Goal: Use online tool/utility: Utilize a website feature to perform a specific function

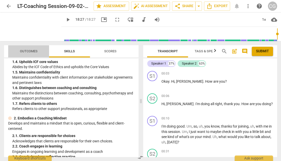
click at [29, 49] on span "Outcomes" at bounding box center [29, 51] width 18 height 4
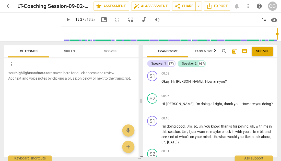
click at [69, 50] on span "Skills" at bounding box center [69, 51] width 11 height 4
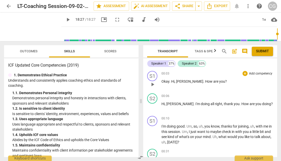
click at [152, 84] on span "play_arrow" at bounding box center [153, 85] width 6 height 6
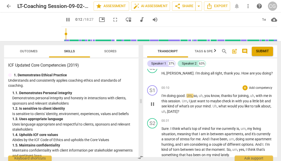
scroll to position [31, 0]
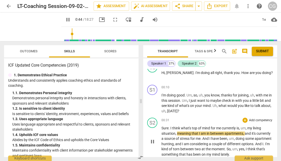
click at [153, 140] on span "pause" at bounding box center [153, 142] width 6 height 6
type input "44"
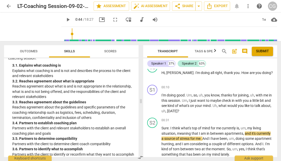
scroll to position [265, 0]
click at [257, 87] on p "Add competency" at bounding box center [261, 87] width 24 height 5
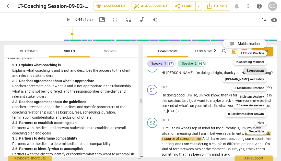
click at [257, 71] on b "3.Agreement" at bounding box center [254, 71] width 17 height 6
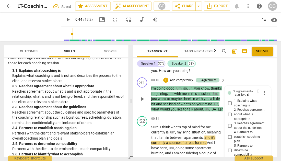
scroll to position [23, 0]
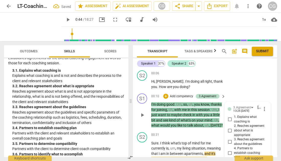
click at [229, 130] on input "2. Reaches agreement about what is appropriate" at bounding box center [230, 131] width 8 height 6
checkbox input "true"
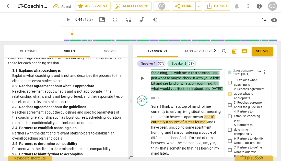
scroll to position [70, 0]
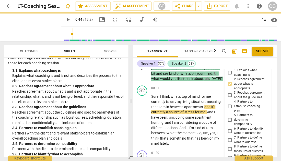
click at [229, 106] on input "4. Partners to establish coaching plan" at bounding box center [230, 107] width 8 height 6
checkbox input "true"
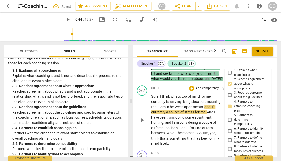
click at [143, 123] on span "play_arrow" at bounding box center [142, 120] width 6 height 6
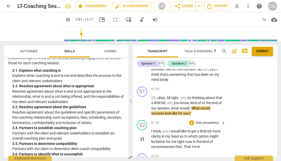
scroll to position [149, 0]
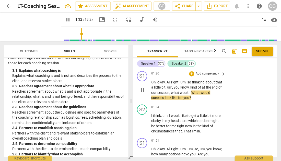
click at [142, 92] on span "pause" at bounding box center [142, 90] width 6 height 6
type input "93"
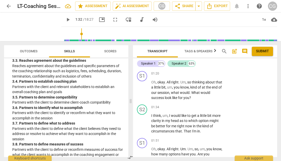
scroll to position [312, 0]
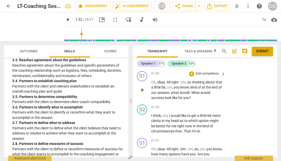
click at [206, 76] on p "Add competency" at bounding box center [207, 74] width 24 height 5
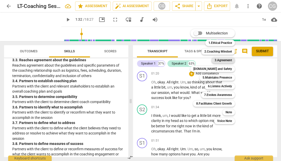
click at [223, 60] on b "3.Agreement" at bounding box center [222, 60] width 17 height 6
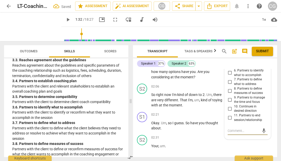
scroll to position [230, 0]
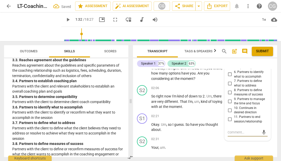
click at [229, 75] on input "6. Partners to identify what to accomplish" at bounding box center [230, 74] width 8 height 6
checkbox input "true"
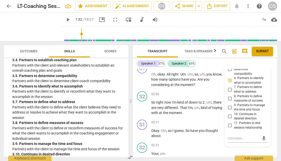
scroll to position [334, 0]
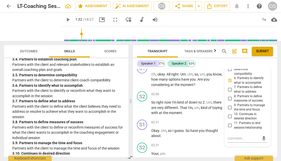
click at [229, 100] on input "8. Partners to define measures of success" at bounding box center [230, 98] width 8 height 6
checkbox input "true"
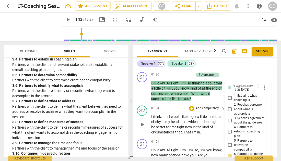
scroll to position [148, 0]
click at [142, 127] on span "play_arrow" at bounding box center [142, 125] width 6 height 6
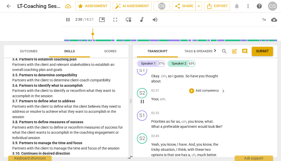
scroll to position [279, 0]
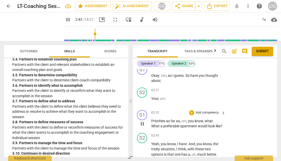
click at [142, 127] on span "pause" at bounding box center [142, 124] width 6 height 6
type input "164"
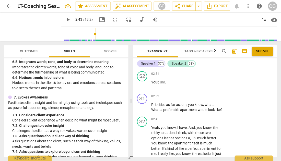
scroll to position [760, 0]
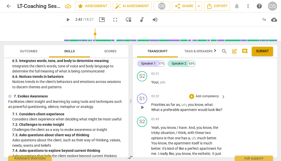
click at [211, 97] on p "Add competency" at bounding box center [207, 96] width 24 height 5
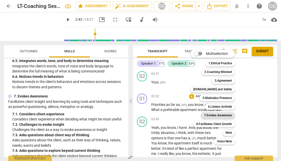
click at [215, 117] on b "7.Evokes Awareness" at bounding box center [218, 115] width 28 height 6
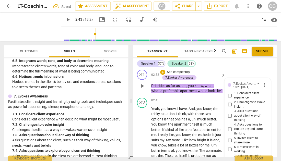
scroll to position [314, 0]
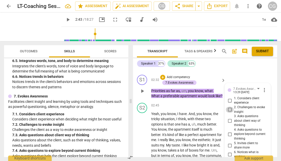
click at [229, 110] on input "2. Challenges to evoke insight" at bounding box center [230, 110] width 8 height 6
checkbox input "true"
click at [229, 122] on input "3. Asks questions about client way of thinking" at bounding box center [230, 121] width 8 height 6
checkbox input "true"
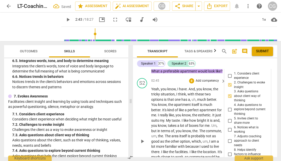
scroll to position [343, 0]
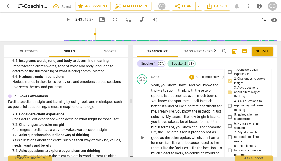
click at [142, 141] on span "play_arrow" at bounding box center [142, 138] width 6 height 6
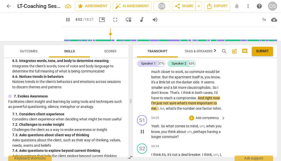
scroll to position [425, 0]
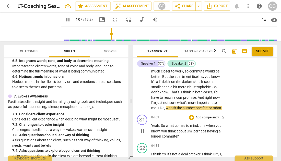
click at [143, 134] on span "pause" at bounding box center [142, 131] width 6 height 6
type input "248"
drag, startPoint x: 168, startPoint y: 95, endPoint x: 192, endPoint y: 95, distance: 24.0
click at [192, 95] on p "Yeah , you know , I have . And , you know , the tricky situation , I think , wi…" at bounding box center [187, 56] width 72 height 110
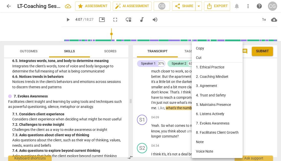
click at [133, 113] on div at bounding box center [140, 80] width 281 height 161
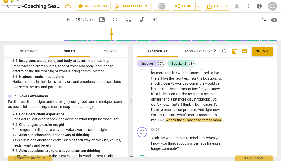
scroll to position [431, 0]
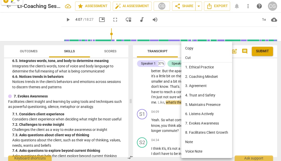
click at [204, 141] on li "Note" at bounding box center [206, 142] width 51 height 9
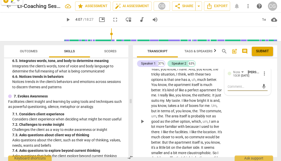
scroll to position [358, 0]
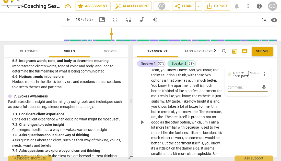
type textarea "C"
type textarea "Ch"
type textarea "Cho"
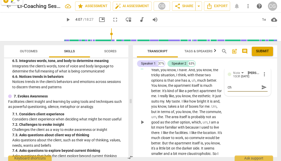
type textarea "Cho"
type textarea "[PERSON_NAME]"
type textarea "Choic"
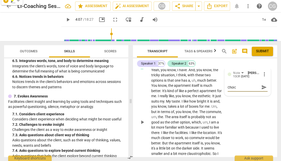
type textarea "Choice"
type textarea "Choice p"
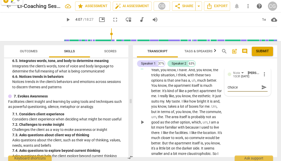
type textarea "Choice p"
type textarea "Choice po"
type textarea "Choice poi"
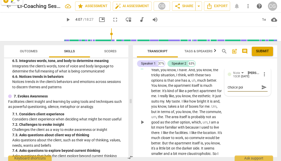
type textarea "Choice poin"
type textarea "Choice point"
type textarea "Choice point:"
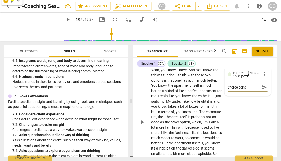
type textarea "Choice point:"
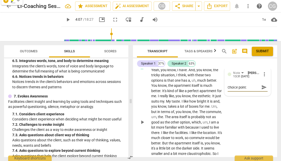
type textarea "Choice point"
type textarea "Choice point t"
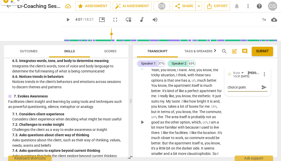
type textarea "Choice point t"
type textarea "Choice point to"
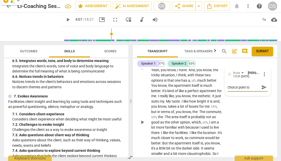
type textarea "Choice point to e"
type textarea "Choice point to ex"
type textarea "Choice point to exp"
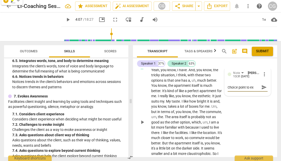
type textarea "Choice point to exp"
type textarea "Choice point to expl"
type textarea "Choice point to explor"
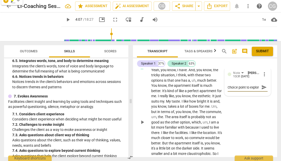
scroll to position [4, 0]
type textarea "Choice point to explore"
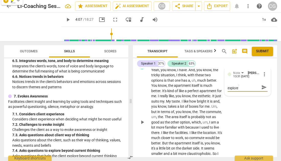
type textarea "Choice point to explore a"
type textarea "Choice point to explore a b"
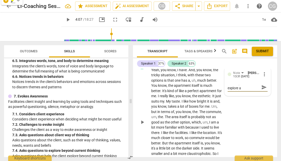
type textarea "Choice point to explore a b"
type textarea "Choice point to explore a bi"
type textarea "Choice point to explore a bit"
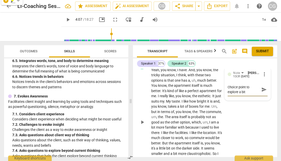
scroll to position [0, 0]
type textarea "Choice point to explore a bit"
type textarea "Choice point to explore a bit d"
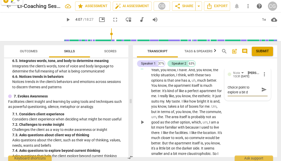
type textarea "Choice point to explore a bit de"
type textarea "Choice point to explore a bit dee"
type textarea "Choice point to explore a bit deep"
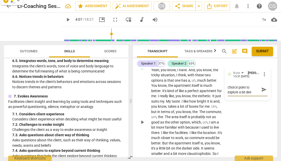
type textarea "Choice point to explore a bit deep"
type textarea "Choice point to explore a bit deepe"
type textarea "Choice point to explore a bit deeper"
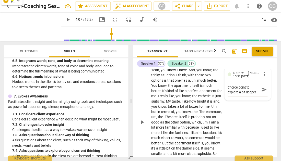
type textarea "Choice point to explore a bit deeper."
type textarea "Choice point to explore a bit deeper.."
type textarea "Choice point to explore a bit deeper..."
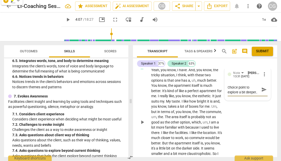
type textarea "Choice point to explore a bit deeper..."
click at [261, 93] on span "send" at bounding box center [264, 90] width 6 height 6
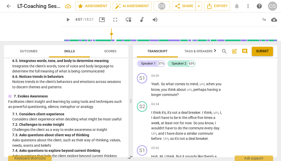
scroll to position [472, 0]
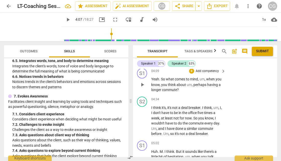
click at [145, 88] on span "play_arrow" at bounding box center [142, 85] width 6 height 6
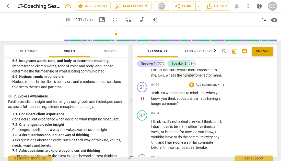
scroll to position [469, 0]
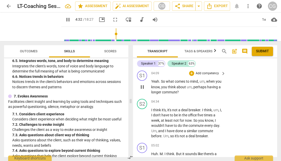
click at [142, 90] on span "pause" at bounding box center [142, 87] width 6 height 6
click at [142, 126] on span "play_arrow" at bounding box center [142, 123] width 6 height 6
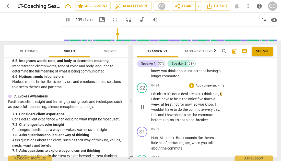
scroll to position [486, 0]
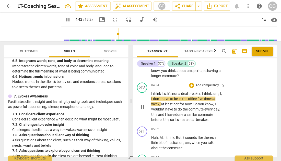
click at [142, 110] on span "pause" at bounding box center [142, 107] width 6 height 6
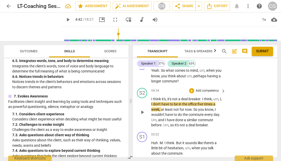
scroll to position [481, 0]
click at [143, 115] on span "play_arrow" at bounding box center [142, 112] width 6 height 6
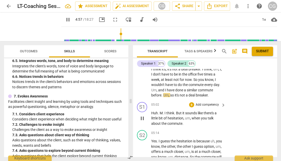
scroll to position [512, 0]
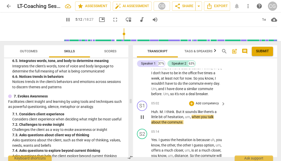
click at [143, 120] on span "pause" at bounding box center [142, 117] width 6 height 6
type input "312"
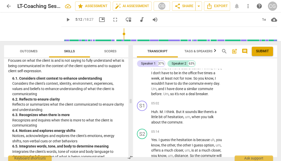
scroll to position [675, 0]
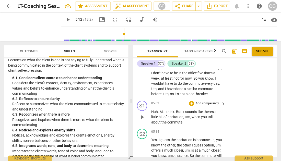
click at [213, 106] on p "Add competency" at bounding box center [207, 103] width 24 height 5
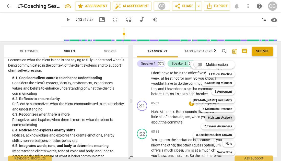
click at [217, 116] on b "6.Listens Actively" at bounding box center [220, 118] width 24 height 6
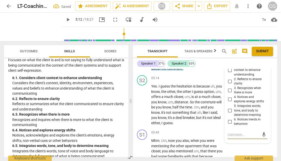
scroll to position [568, 0]
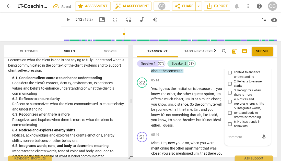
click at [228, 96] on input "3. Recognizes when there is more" at bounding box center [230, 93] width 8 height 6
checkbox input "true"
click at [229, 105] on input "4. Notices and explores energy shifts" at bounding box center [230, 102] width 8 height 6
checkbox input "true"
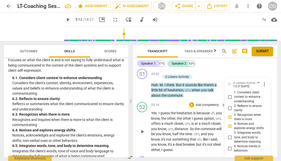
scroll to position [543, 0]
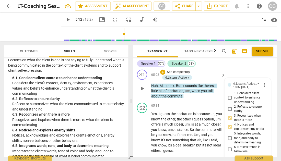
click at [185, 74] on p "Add competency" at bounding box center [178, 72] width 24 height 5
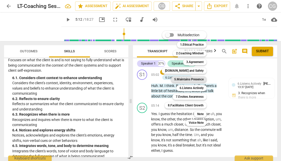
click at [189, 80] on b "5.Maintains Presence" at bounding box center [188, 79] width 29 height 6
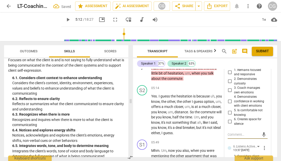
scroll to position [566, 0]
click at [229, 75] on input "1. Remains focused and responsive" at bounding box center [230, 72] width 8 height 6
checkbox input "true"
click at [229, 84] on input "2. Demonstrates curiosity" at bounding box center [230, 81] width 8 height 6
checkbox input "true"
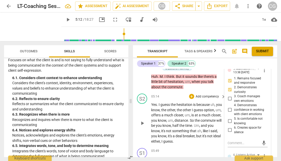
scroll to position [558, 0]
click at [143, 126] on span "play_arrow" at bounding box center [142, 123] width 6 height 6
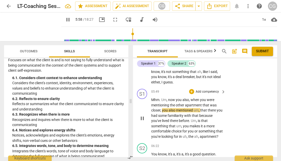
scroll to position [619, 0]
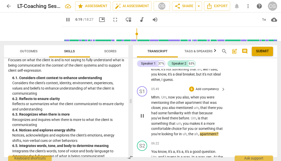
click at [143, 119] on span "pause" at bounding box center [142, 116] width 6 height 6
type input "379"
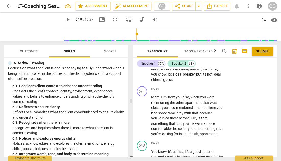
scroll to position [666, 0]
click at [205, 92] on p "Add competency" at bounding box center [207, 89] width 24 height 5
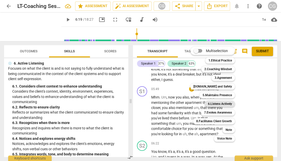
click at [211, 103] on b "6.Listens Actively" at bounding box center [220, 104] width 24 height 6
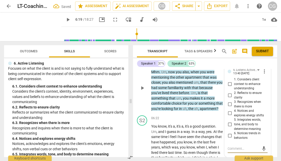
scroll to position [649, 0]
click at [229, 99] on input "2. Reflects to ensure clarity" at bounding box center [230, 96] width 8 height 6
checkbox input "true"
click at [229, 88] on input "1. Considers client context to enhance understanding" at bounding box center [230, 85] width 8 height 6
checkbox input "true"
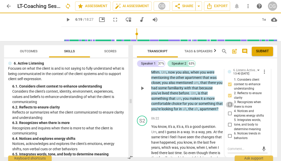
click at [229, 108] on input "3. Recognizes when there is more" at bounding box center [230, 105] width 8 height 6
checkbox input "true"
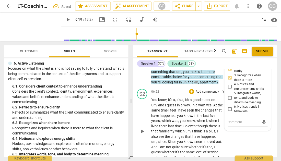
scroll to position [676, 0]
click at [141, 134] on span "play_arrow" at bounding box center [142, 131] width 6 height 6
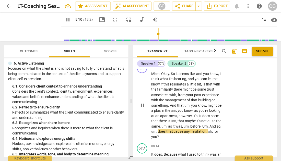
scroll to position [783, 0]
click at [143, 109] on span "pause" at bounding box center [142, 106] width 6 height 6
type input "493"
click at [210, 68] on p "Add competency" at bounding box center [207, 66] width 24 height 5
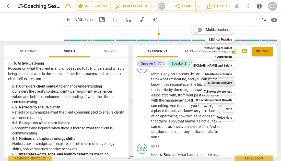
click at [218, 83] on b "6.Listens Actively" at bounding box center [220, 83] width 24 height 6
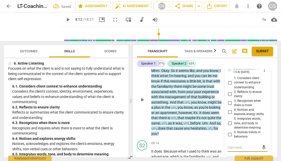
scroll to position [789, 0]
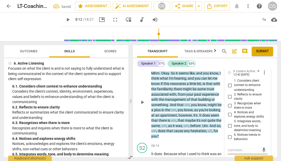
click at [230, 100] on input "2. Reflects to ensure clarity" at bounding box center [230, 97] width 8 height 6
checkbox input "true"
click at [230, 88] on input "1. Considers client context to enhance understanding" at bounding box center [230, 85] width 8 height 6
checkbox input "true"
click at [228, 109] on input "3. Recognizes when there is more" at bounding box center [230, 106] width 8 height 6
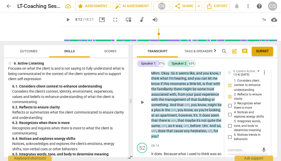
checkbox input "true"
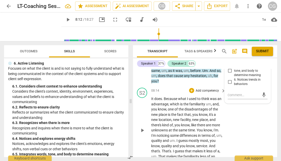
scroll to position [854, 0]
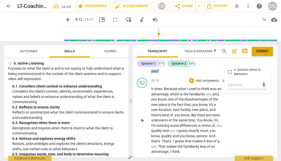
click at [142, 123] on span "play_arrow" at bounding box center [142, 120] width 6 height 6
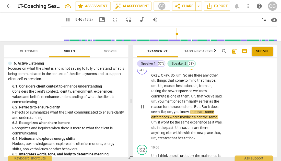
scroll to position [949, 0]
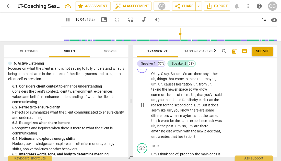
click at [143, 108] on span "pause" at bounding box center [142, 105] width 6 height 6
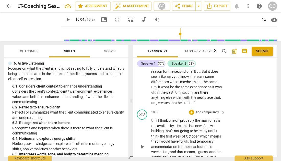
scroll to position [1003, 0]
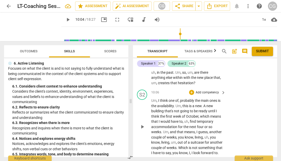
click at [145, 130] on span "play_arrow" at bounding box center [142, 127] width 6 height 6
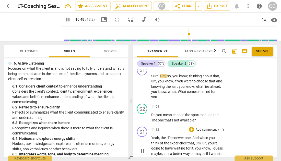
scroll to position [1095, 0]
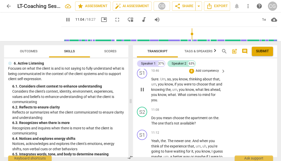
click at [142, 93] on span "pause" at bounding box center [142, 90] width 6 height 6
type input "664"
click at [208, 73] on p "Add competency" at bounding box center [207, 71] width 24 height 5
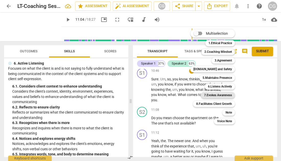
click at [212, 96] on b "7.Evokes Awareness" at bounding box center [218, 95] width 28 height 6
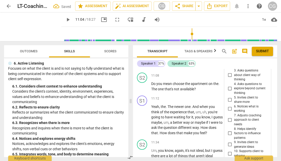
scroll to position [1130, 0]
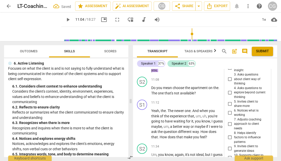
click at [229, 96] on input "4. Asks questions to explore beyond current thinking" at bounding box center [230, 92] width 8 height 6
checkbox input "true"
click at [229, 107] on input "5. Invites client to share more" at bounding box center [230, 104] width 8 height 6
checkbox input "true"
click at [229, 116] on input "6. Notices what is working" at bounding box center [230, 113] width 8 height 6
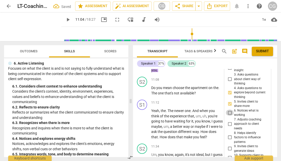
checkbox input "true"
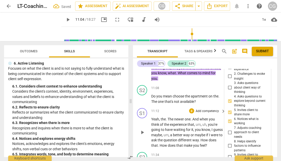
scroll to position [1119, 0]
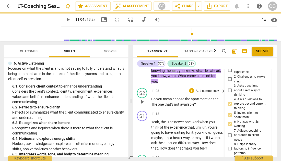
click at [143, 105] on span "play_arrow" at bounding box center [142, 102] width 6 height 6
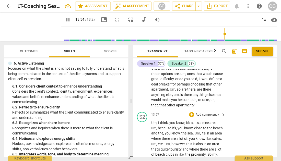
scroll to position [1372, 0]
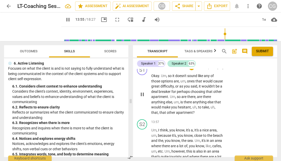
click at [142, 98] on span "pause" at bounding box center [142, 95] width 6 height 6
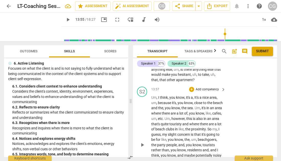
scroll to position [1406, 0]
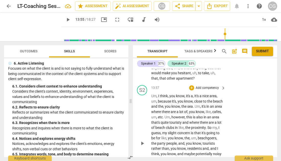
click at [143, 146] on span "play_arrow" at bounding box center [142, 143] width 6 height 6
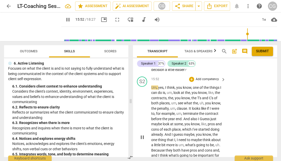
scroll to position [1582, 0]
click at [142, 140] on span "pause" at bounding box center [142, 137] width 6 height 6
type input "954"
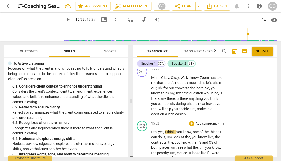
scroll to position [1533, 0]
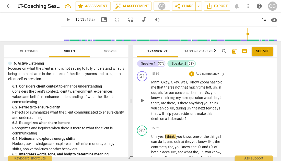
click at [212, 76] on p "Add competency" at bounding box center [207, 74] width 24 height 5
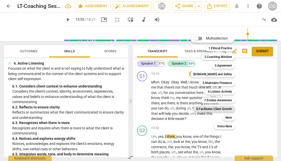
click at [213, 108] on b "8.Facilitates Client Growth" at bounding box center [214, 109] width 36 height 6
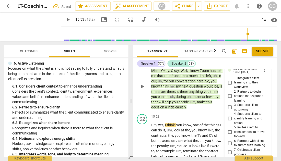
scroll to position [1547, 0]
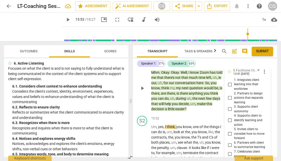
click at [229, 101] on input "2. Partners to design actions that expands learning" at bounding box center [230, 98] width 8 height 6
checkbox input "true"
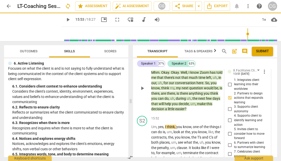
click at [228, 112] on input "3. Supports client autonomy" at bounding box center [230, 109] width 8 height 6
checkbox input "true"
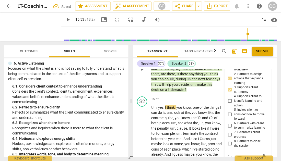
scroll to position [1568, 0]
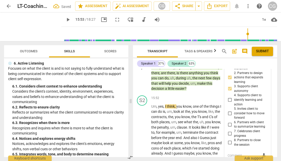
click at [228, 103] on input "4. Supports client to identify learning and action" at bounding box center [230, 100] width 8 height 6
checkbox input "true"
click at [228, 117] on input "5. Invites client to consider how to move forward" at bounding box center [230, 113] width 8 height 6
checkbox input "true"
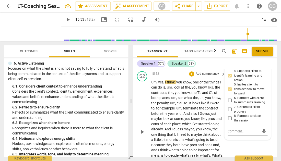
scroll to position [1592, 0]
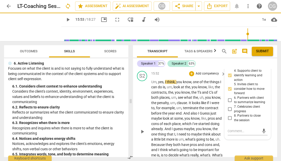
click at [141, 135] on span "play_arrow" at bounding box center [142, 132] width 6 height 6
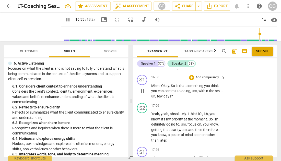
scroll to position [1707, 0]
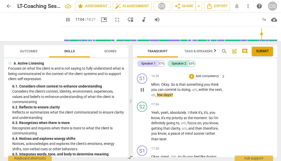
click at [213, 79] on p "Add competency" at bounding box center [207, 76] width 24 height 5
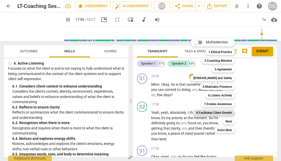
click at [215, 114] on b "8.Facilitates Client Growth" at bounding box center [214, 113] width 36 height 6
type input "1026"
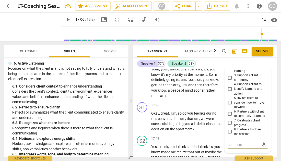
scroll to position [1756, 0]
click at [229, 81] on input "3. Supports client autonomy" at bounding box center [230, 78] width 8 height 6
checkbox input "true"
click at [138, 131] on div "S1 play_arrow pause" at bounding box center [144, 116] width 14 height 29
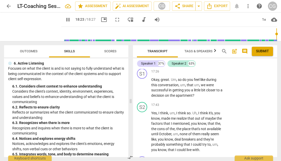
scroll to position [1789, 0]
click at [205, 74] on p "Add competency" at bounding box center [207, 72] width 24 height 5
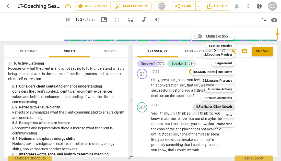
click at [212, 106] on b "8.Facilitates Client Growth" at bounding box center [214, 107] width 36 height 6
type input "1107"
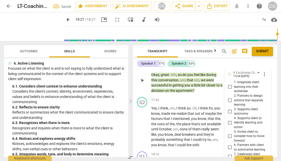
scroll to position [1801, 0]
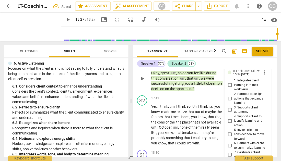
click at [229, 88] on input "1. Integrates client learning into their worldview" at bounding box center [230, 85] width 8 height 6
checkbox input "true"
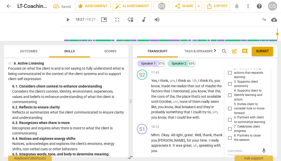
scroll to position [1827, 0]
click at [230, 123] on input "6. Partners with client to summarize learning" at bounding box center [230, 120] width 8 height 6
checkbox input "true"
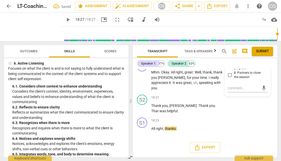
scroll to position [0, 0]
